Goal: Transaction & Acquisition: Purchase product/service

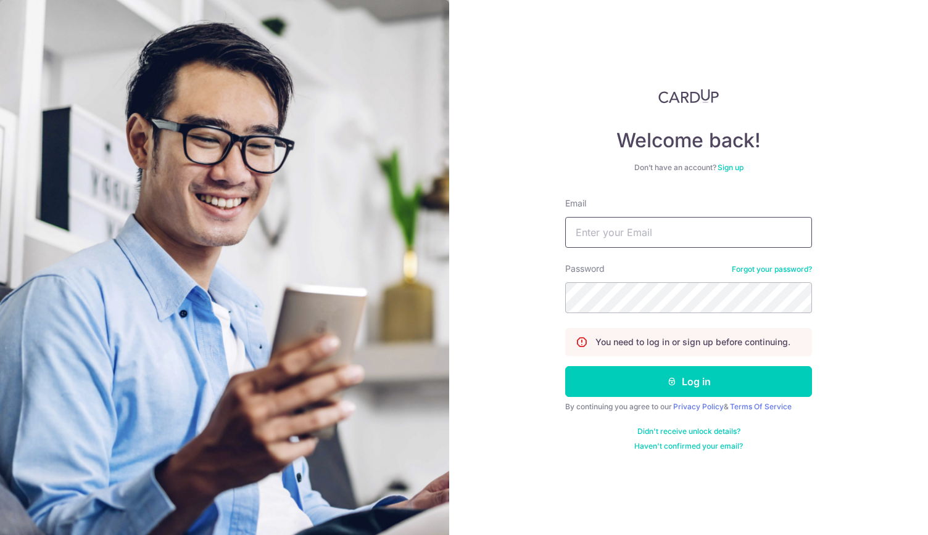
click at [580, 240] on input "Email" at bounding box center [688, 232] width 247 height 31
type input "[EMAIL_ADDRESS][DOMAIN_NAME]"
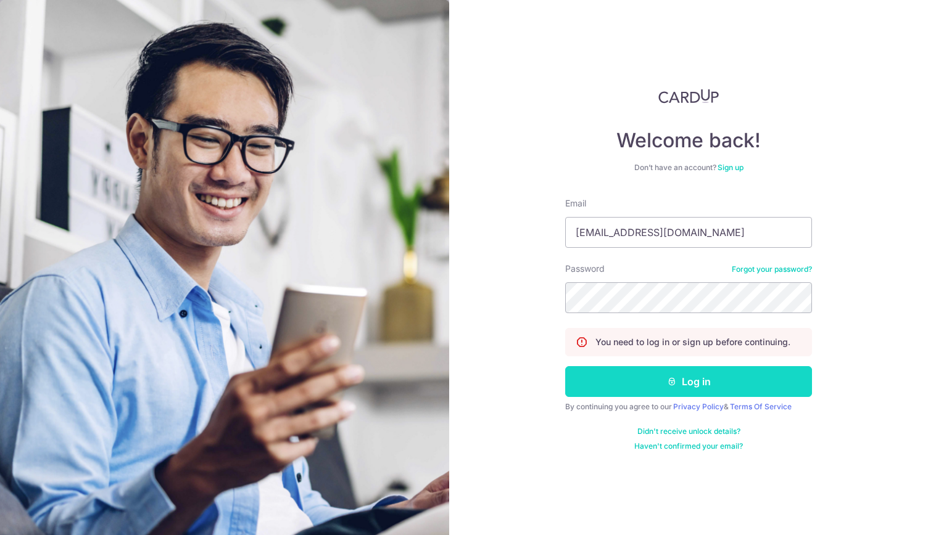
click at [693, 381] on button "Log in" at bounding box center [688, 381] width 247 height 31
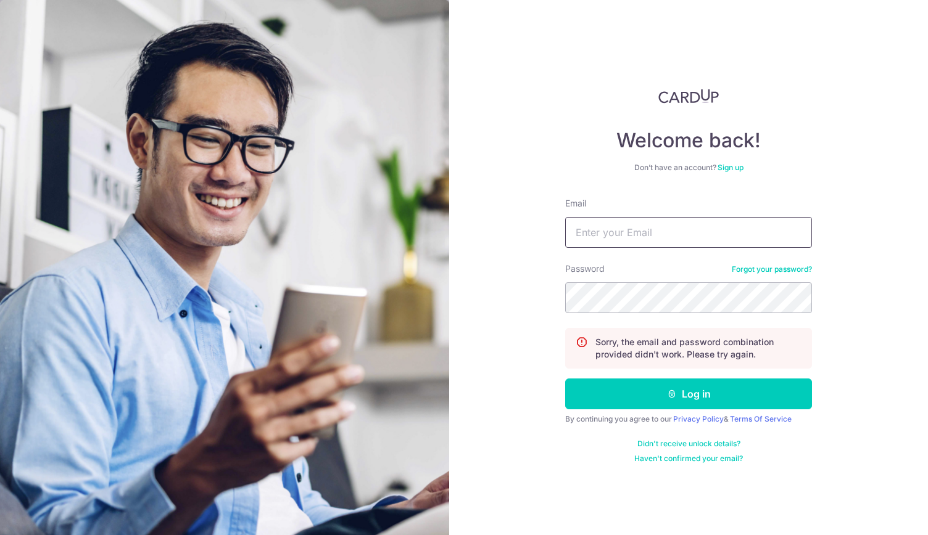
click at [607, 232] on input "Email" at bounding box center [688, 232] width 247 height 31
type input "[EMAIL_ADDRESS][DOMAIN_NAME]"
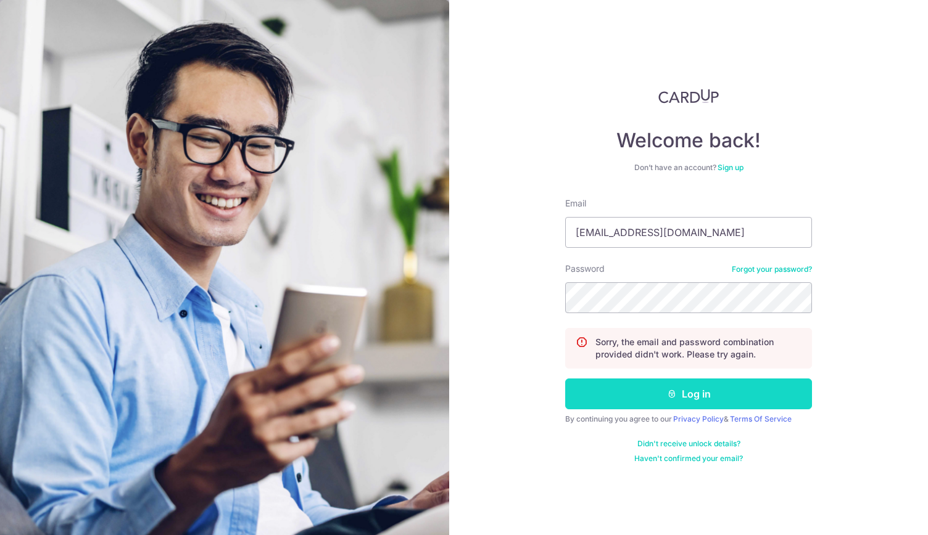
click at [685, 392] on button "Log in" at bounding box center [688, 394] width 247 height 31
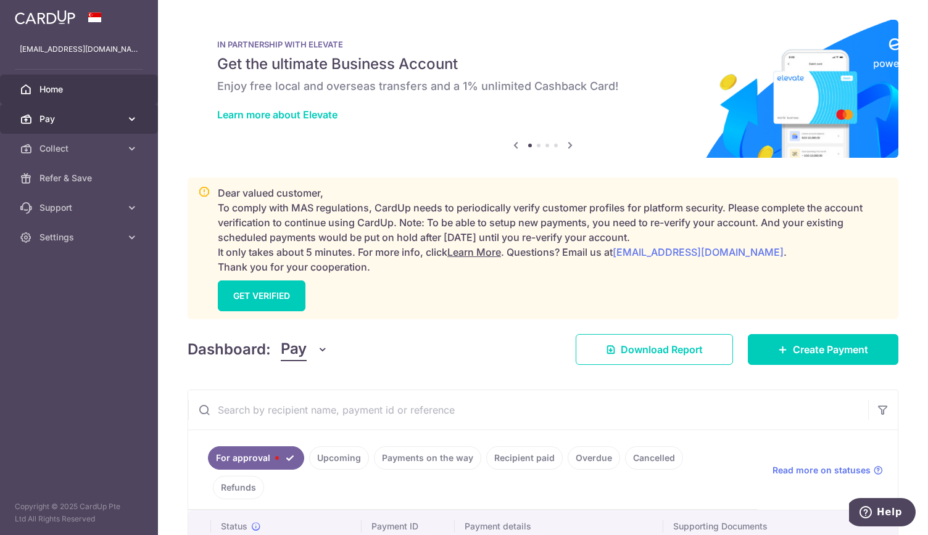
click at [72, 121] on span "Pay" at bounding box center [79, 119] width 81 height 12
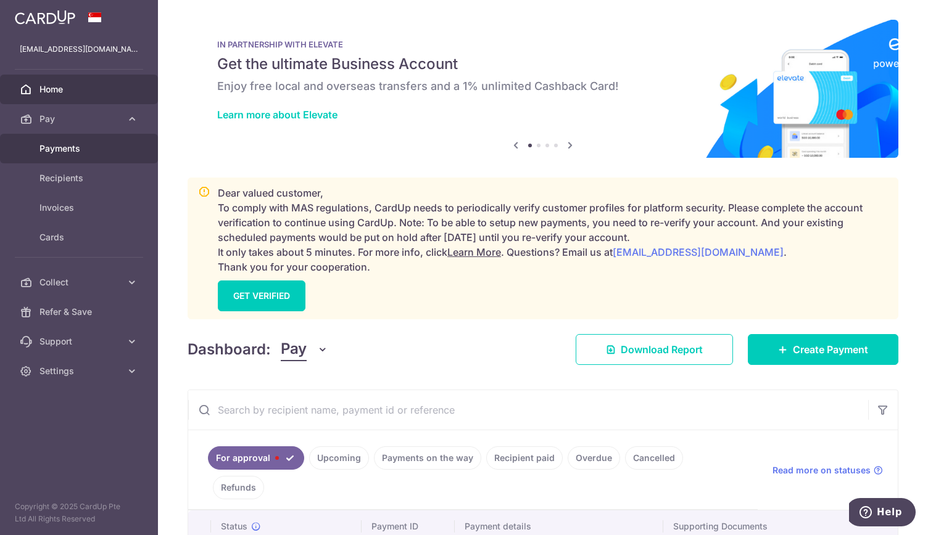
click at [68, 145] on span "Payments" at bounding box center [79, 148] width 81 height 12
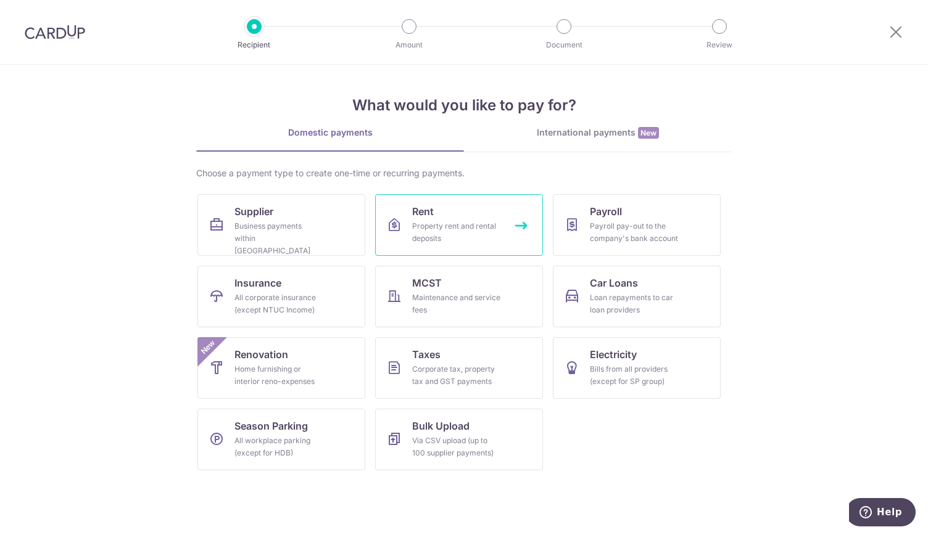
click at [447, 225] on div "Property rent and rental deposits" at bounding box center [456, 232] width 89 height 25
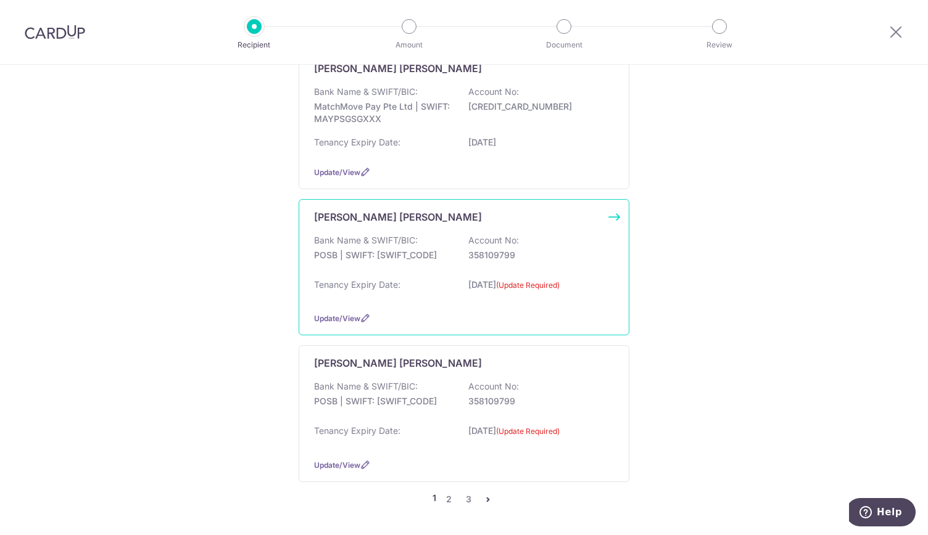
scroll to position [1295, 0]
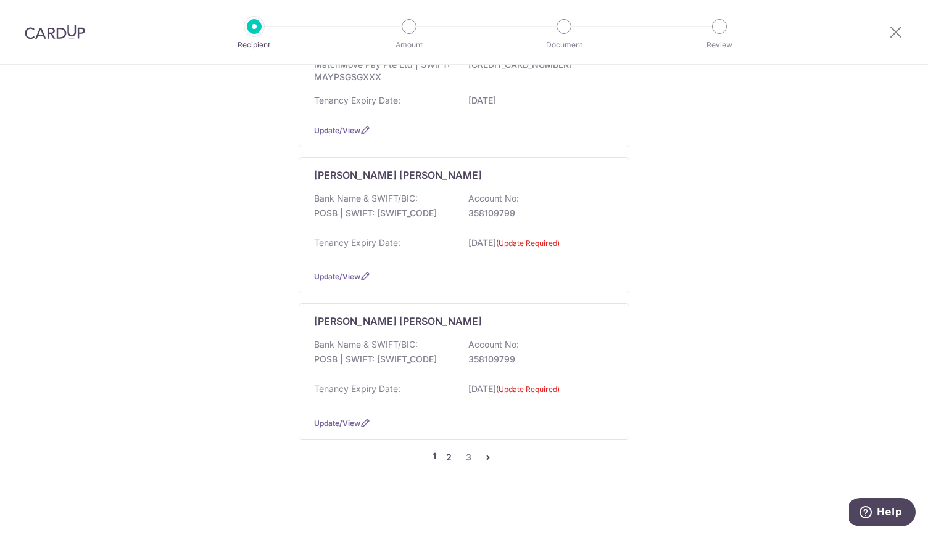
click at [448, 450] on link "2" at bounding box center [448, 457] width 15 height 15
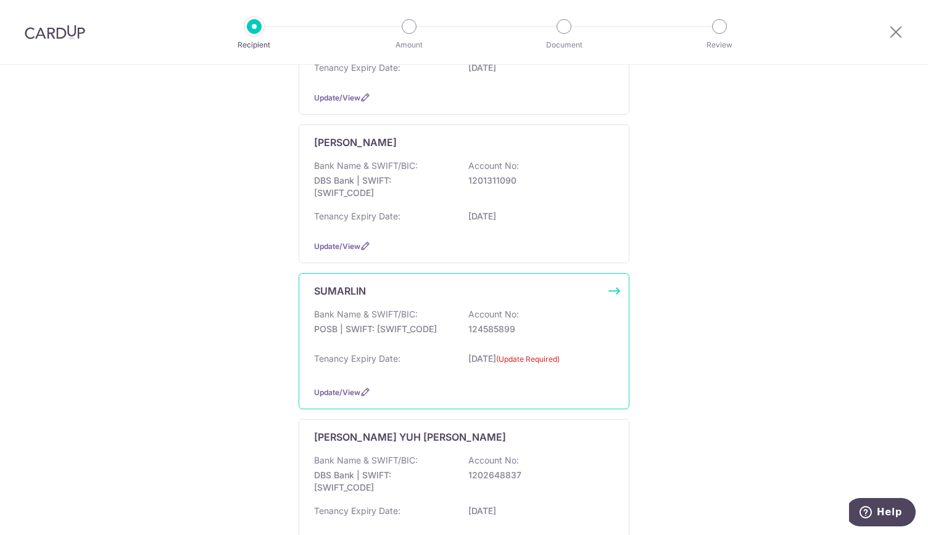
scroll to position [1048, 0]
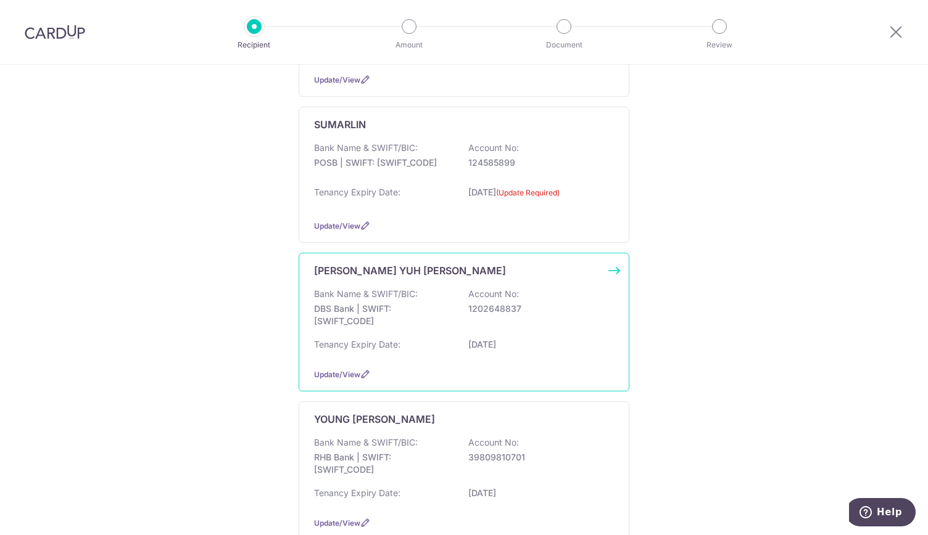
click at [416, 313] on p "DBS Bank | SWIFT: DBSSSGSGXXX" at bounding box center [383, 315] width 138 height 25
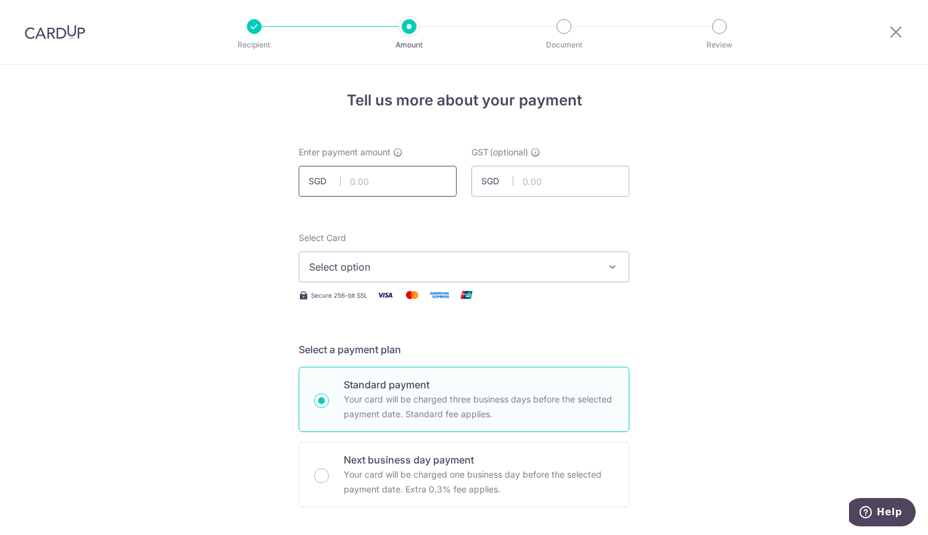
click at [371, 178] on input "text" at bounding box center [377, 181] width 158 height 31
type input "55,000.00"
click at [330, 263] on span "Select option" at bounding box center [452, 267] width 287 height 15
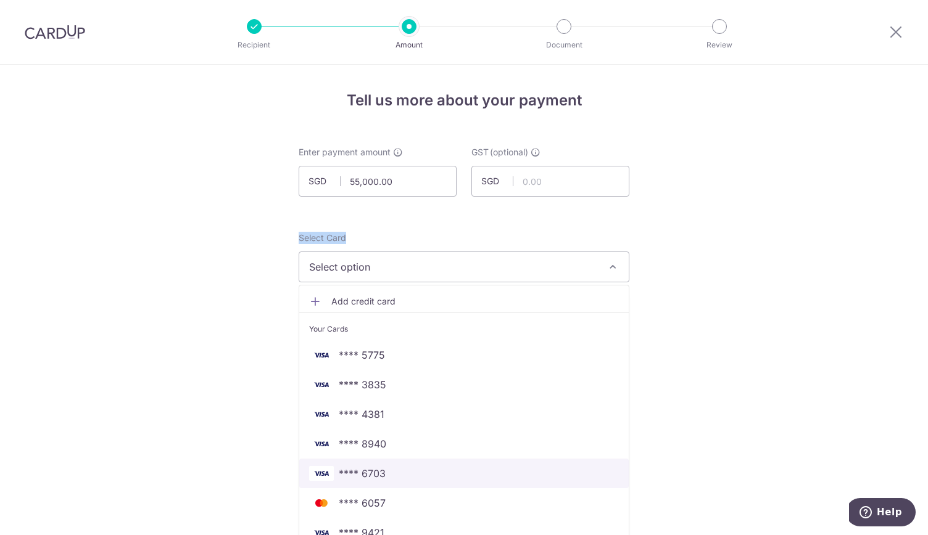
scroll to position [123, 0]
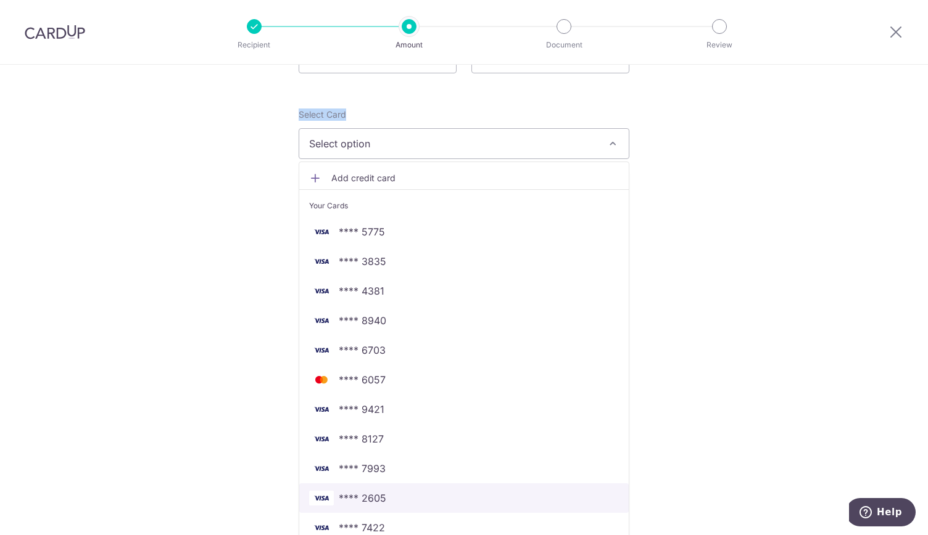
click at [382, 497] on span "**** 2605" at bounding box center [362, 498] width 47 height 15
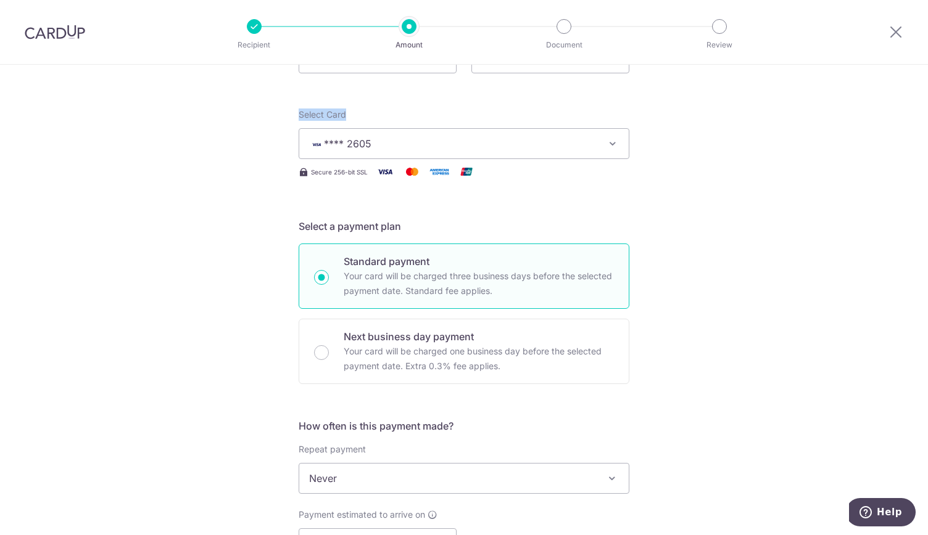
scroll to position [370, 0]
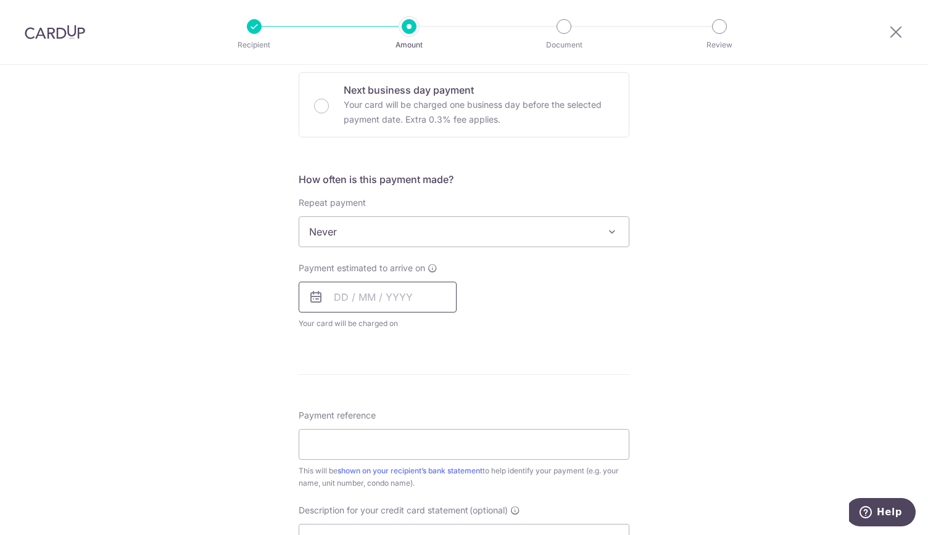
click at [369, 298] on input "text" at bounding box center [377, 297] width 158 height 31
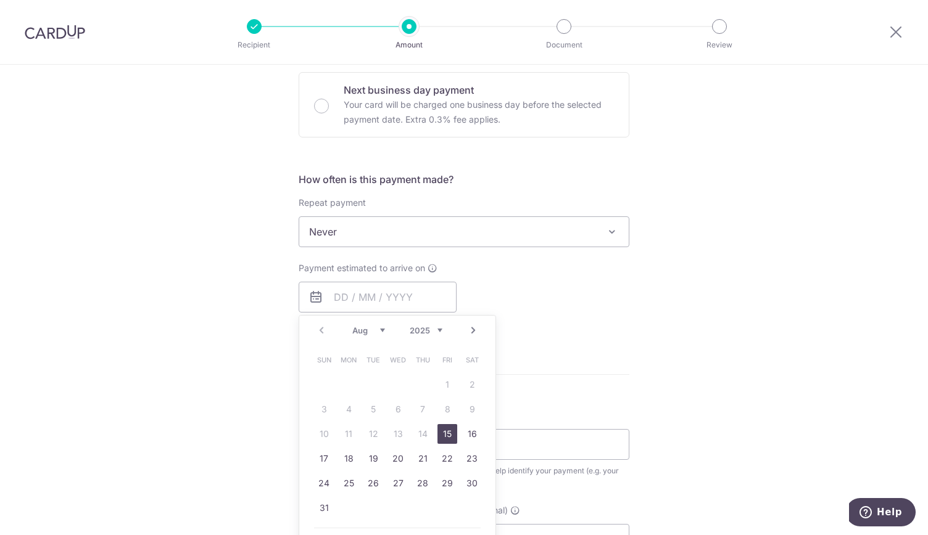
click at [448, 435] on link "15" at bounding box center [447, 434] width 20 height 20
type input "15/08/2025"
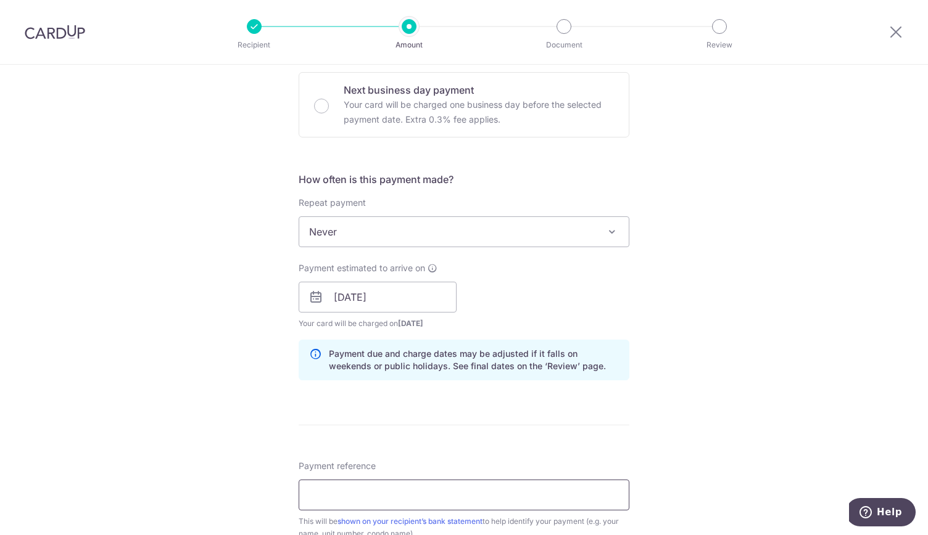
click at [323, 487] on input "Payment reference" at bounding box center [463, 495] width 331 height 31
type input "rent"
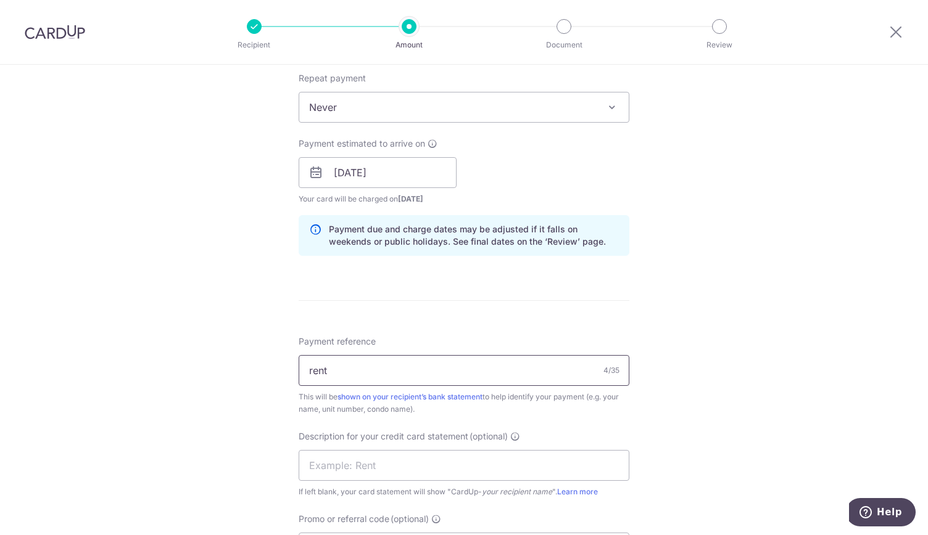
scroll to position [678, 0]
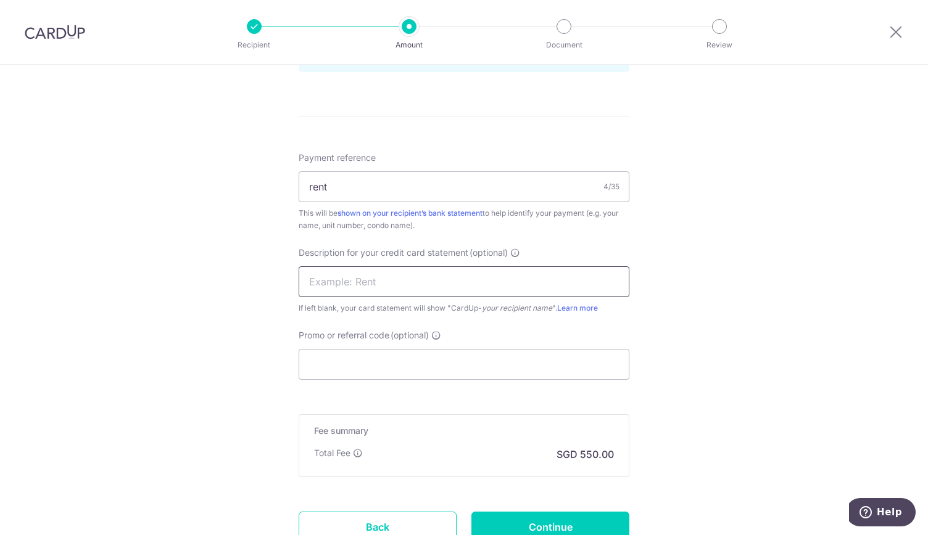
click at [319, 276] on input "text" at bounding box center [463, 281] width 331 height 31
type input "RENT"
click at [548, 520] on input "Continue" at bounding box center [550, 527] width 158 height 31
type input "Create Schedule"
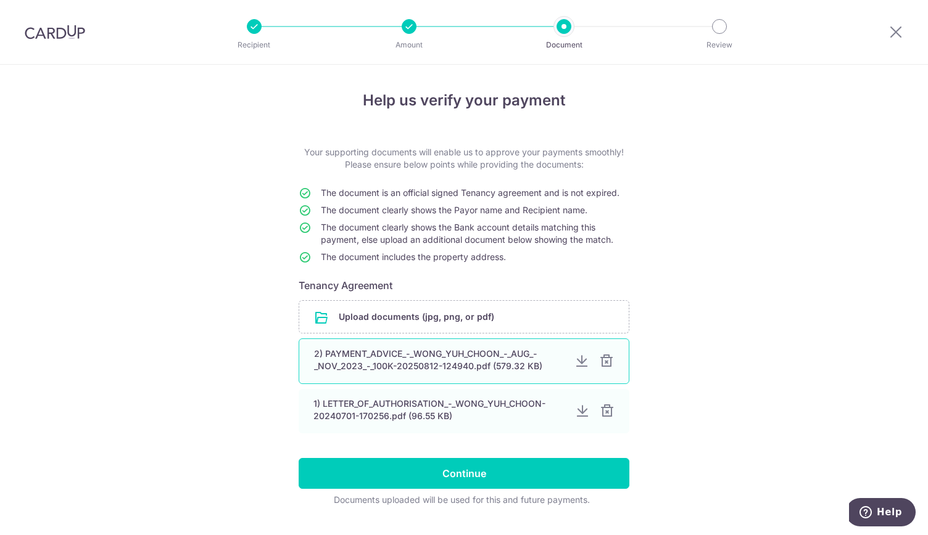
click at [605, 361] on div at bounding box center [606, 361] width 15 height 15
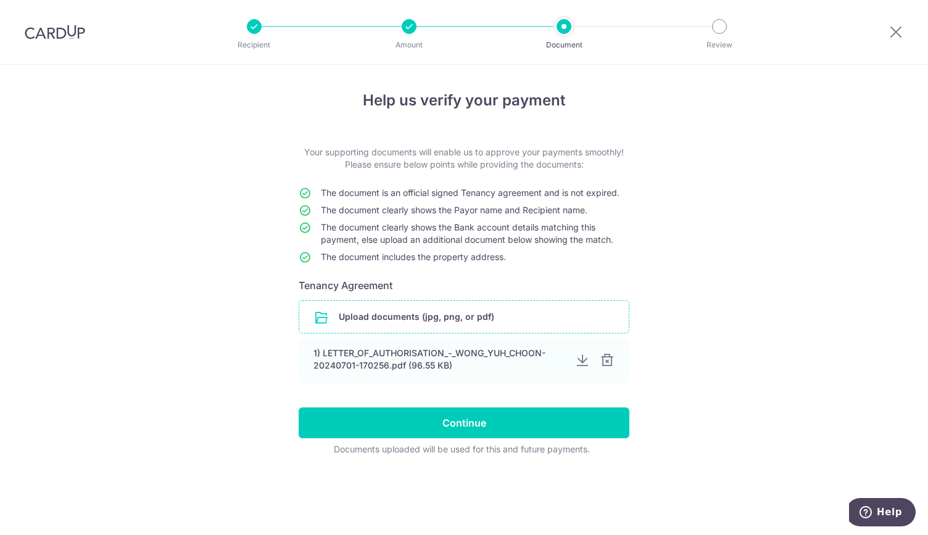
click at [476, 314] on input "file" at bounding box center [463, 317] width 329 height 32
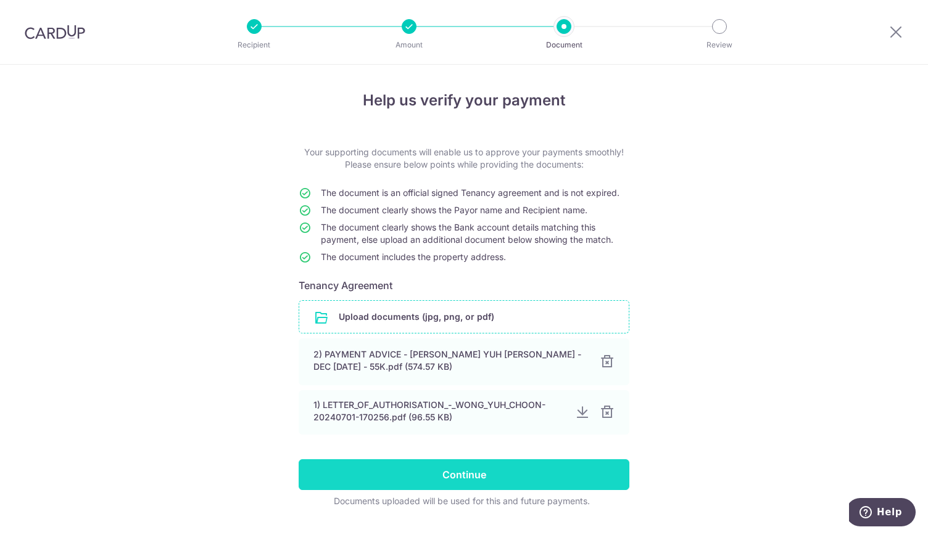
click at [446, 473] on input "Continue" at bounding box center [463, 474] width 331 height 31
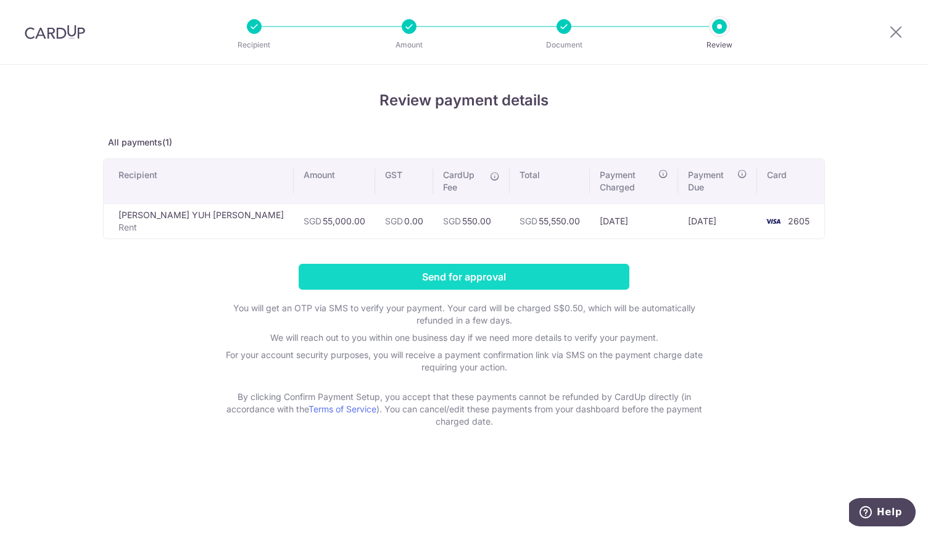
click at [498, 264] on input "Send for approval" at bounding box center [463, 277] width 331 height 26
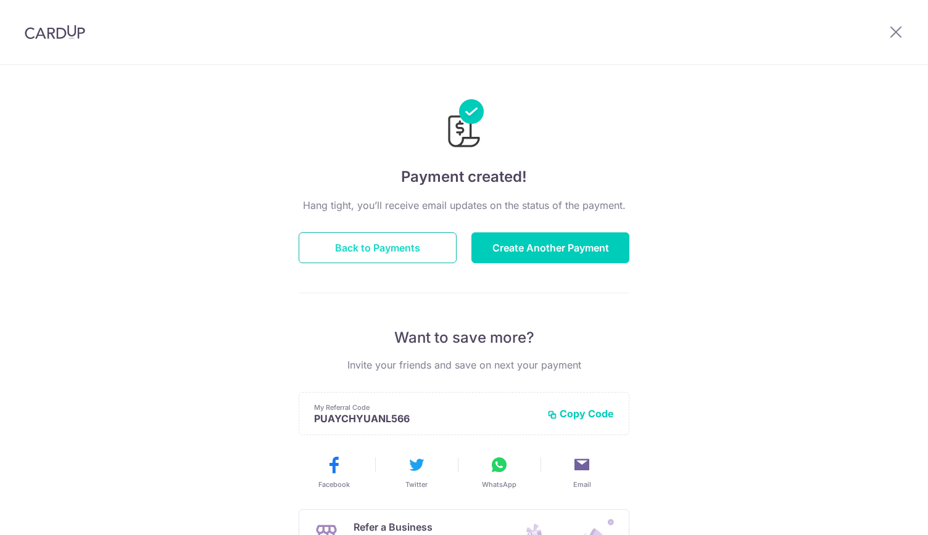
click at [409, 245] on button "Back to Payments" at bounding box center [377, 248] width 158 height 31
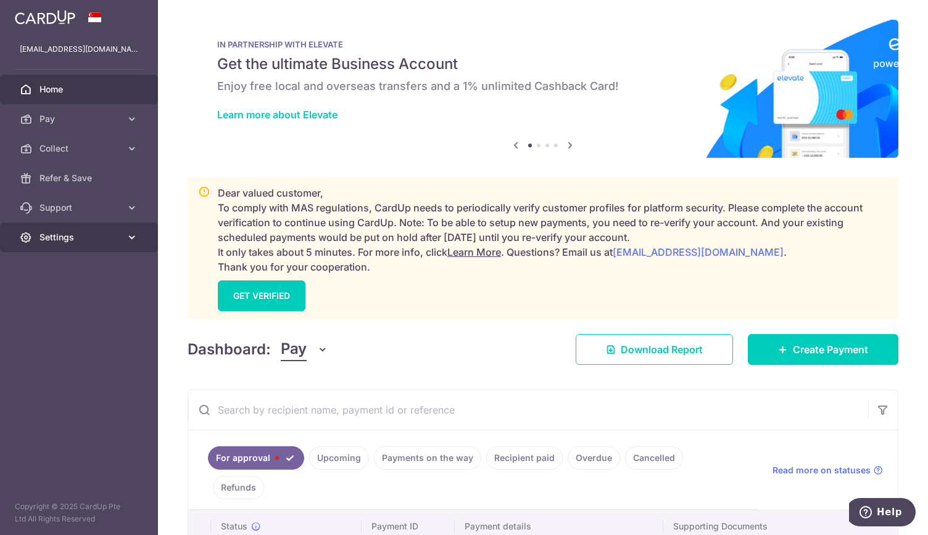
click at [104, 237] on span "Settings" at bounding box center [79, 237] width 81 height 12
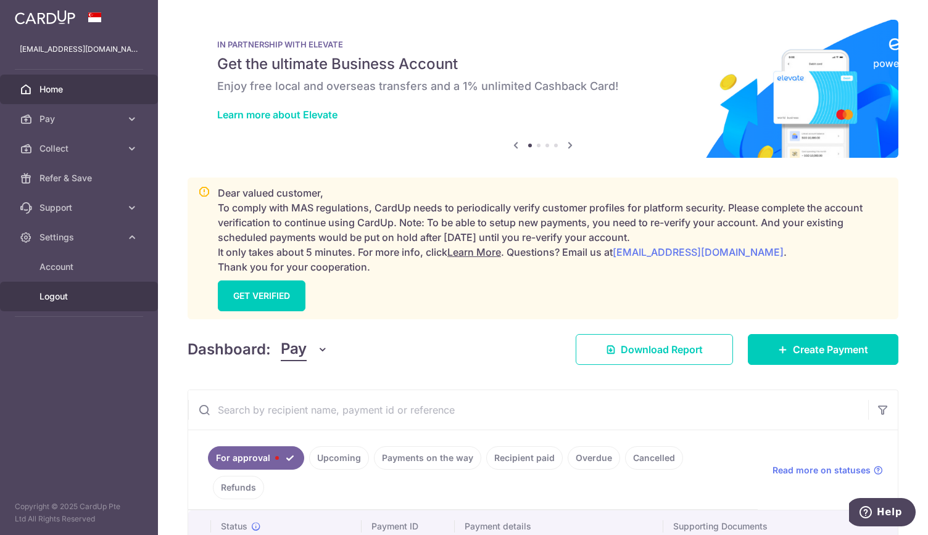
click at [88, 292] on span "Logout" at bounding box center [79, 296] width 81 height 12
